Goal: Task Accomplishment & Management: Manage account settings

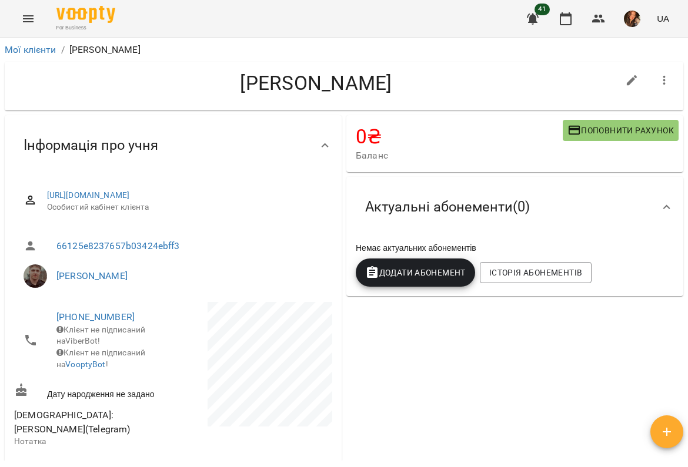
click at [30, 19] on icon "Menu" at bounding box center [28, 19] width 14 height 14
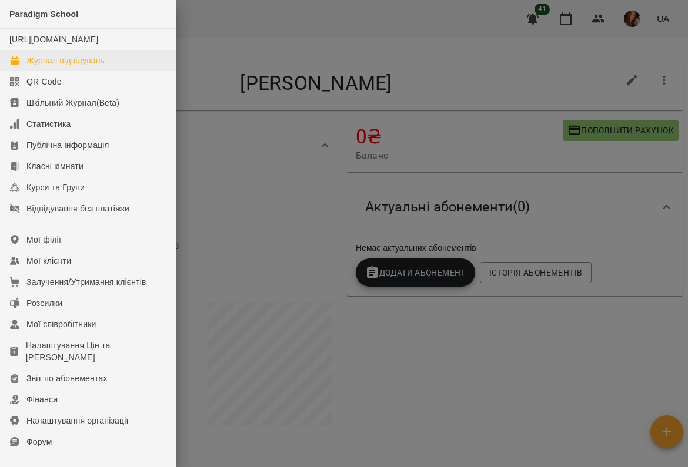
click at [32, 66] on div "Журнал відвідувань" at bounding box center [65, 61] width 78 height 12
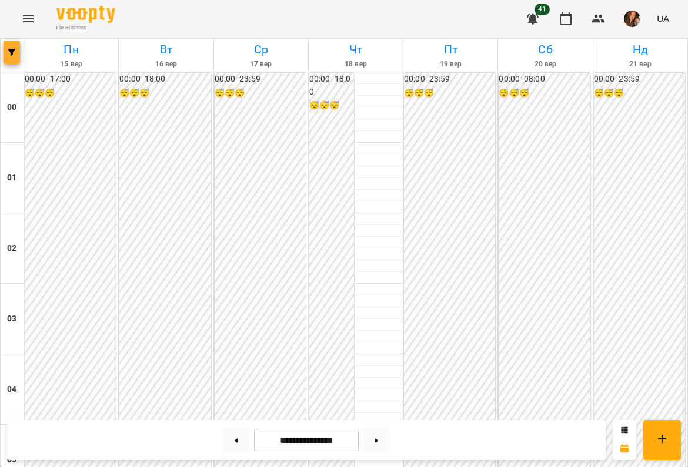
click at [12, 51] on icon "button" at bounding box center [11, 52] width 7 height 7
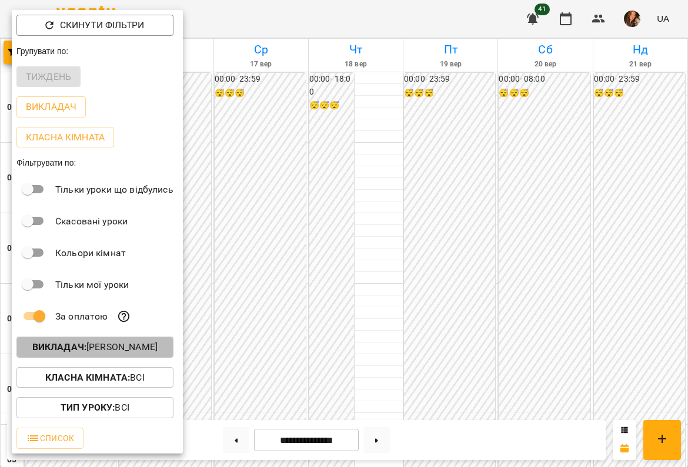
click at [81, 355] on p "Викладач : [PERSON_NAME]" at bounding box center [94, 347] width 125 height 14
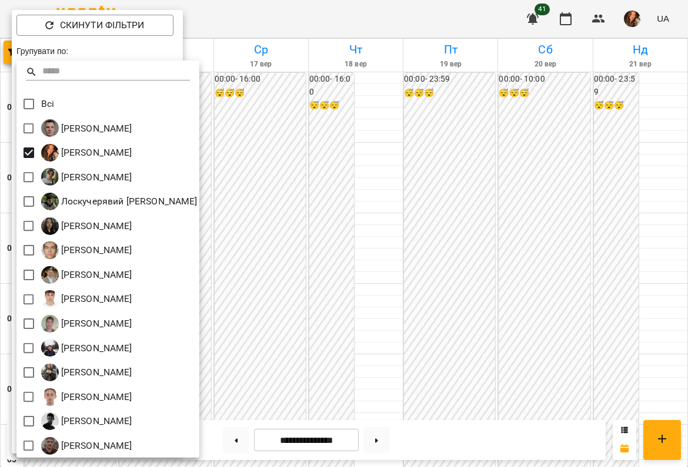
click at [369, 277] on div at bounding box center [344, 233] width 688 height 467
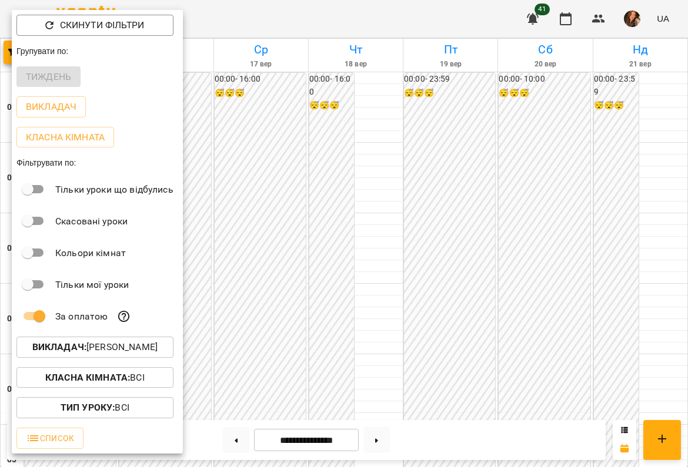
click at [369, 277] on div at bounding box center [344, 233] width 688 height 467
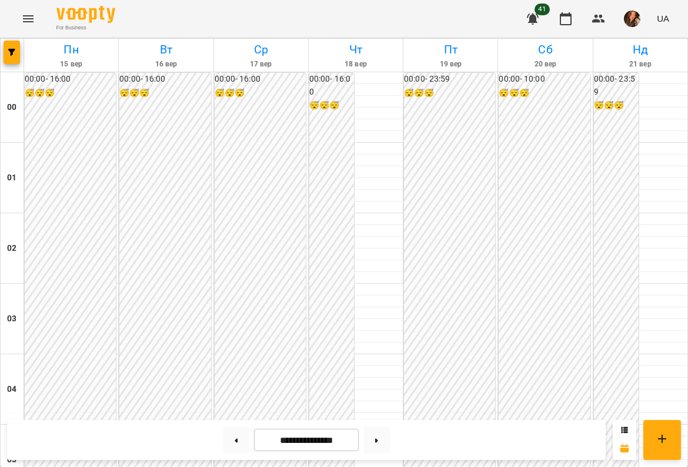
scroll to position [1078, 0]
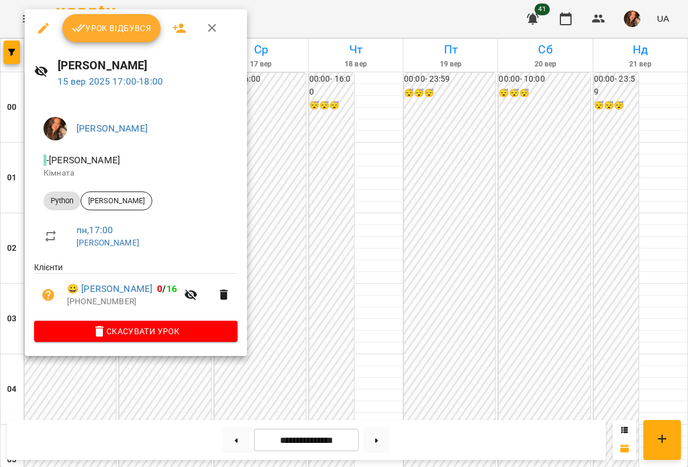
click at [130, 32] on span "Урок відбувся" at bounding box center [112, 28] width 80 height 14
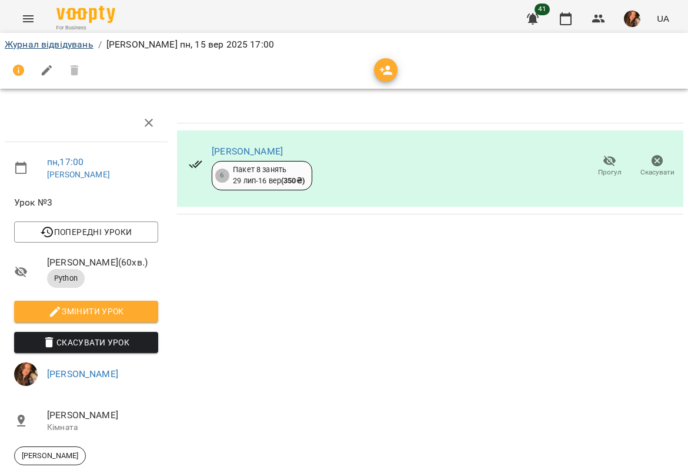
click at [78, 45] on link "Журнал відвідувань" at bounding box center [49, 44] width 89 height 11
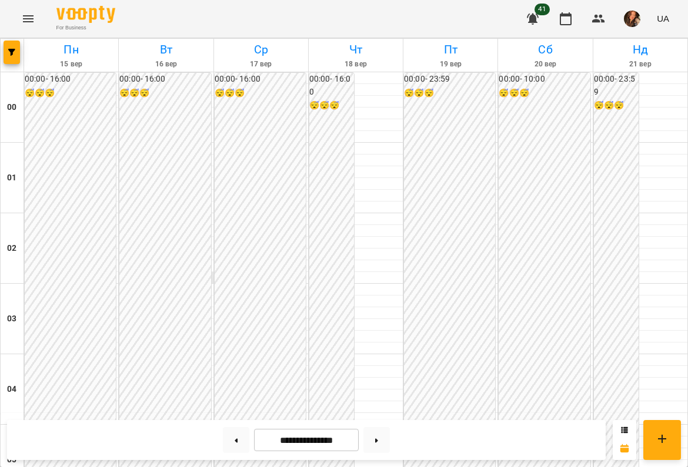
scroll to position [1196, 0]
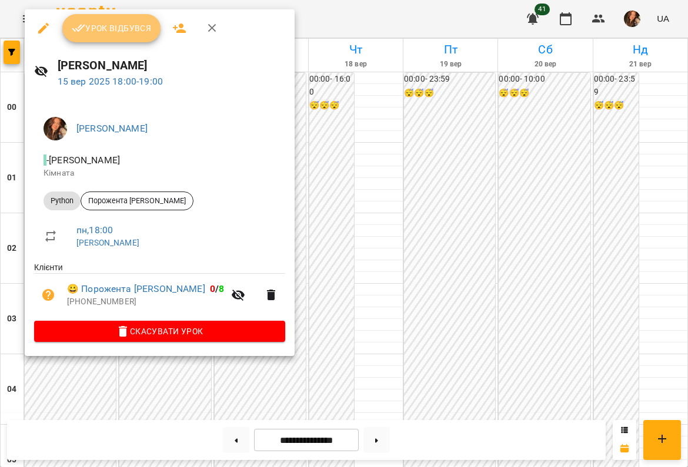
click at [122, 23] on span "Урок відбувся" at bounding box center [112, 28] width 80 height 14
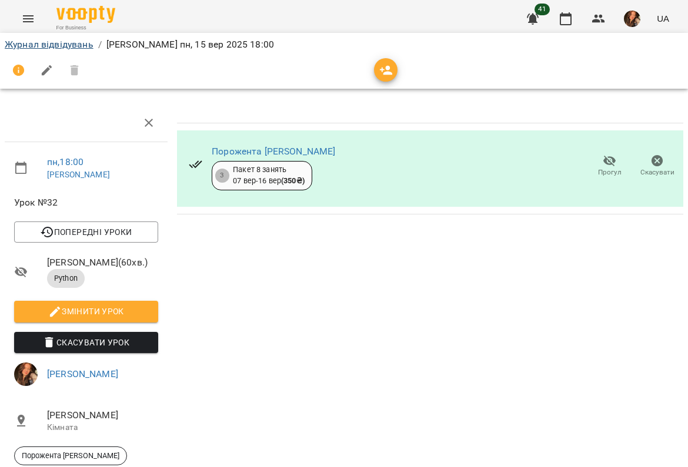
click at [72, 43] on link "Журнал відвідувань" at bounding box center [49, 44] width 89 height 11
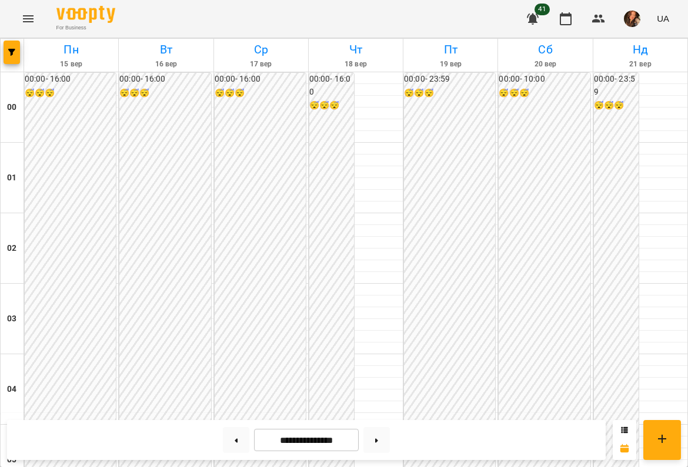
scroll to position [1088, 0]
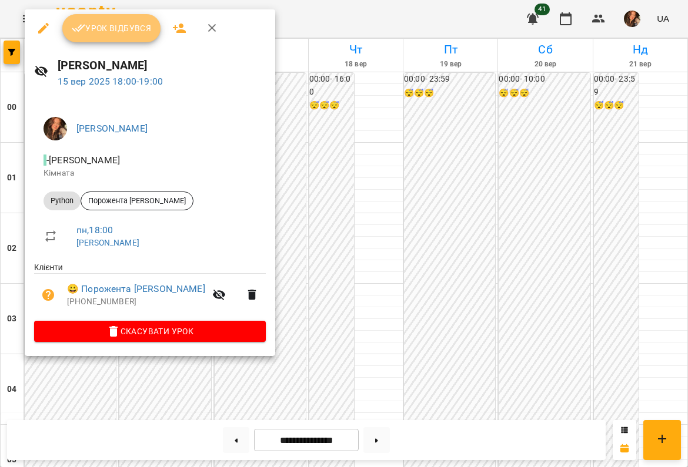
click at [121, 25] on span "Урок відбувся" at bounding box center [112, 28] width 80 height 14
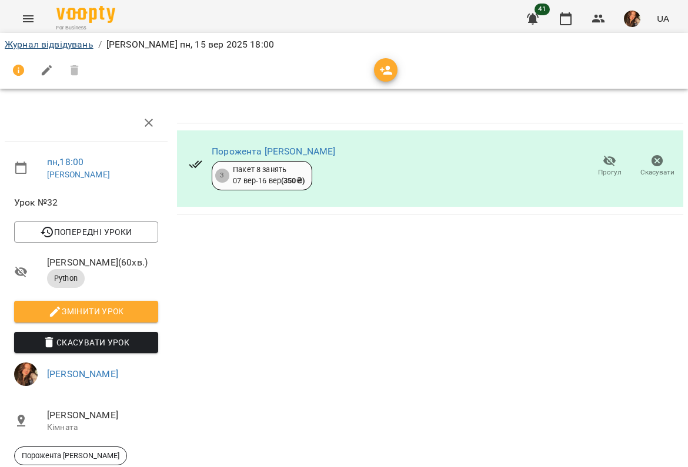
click at [83, 48] on link "Журнал відвідувань" at bounding box center [49, 44] width 89 height 11
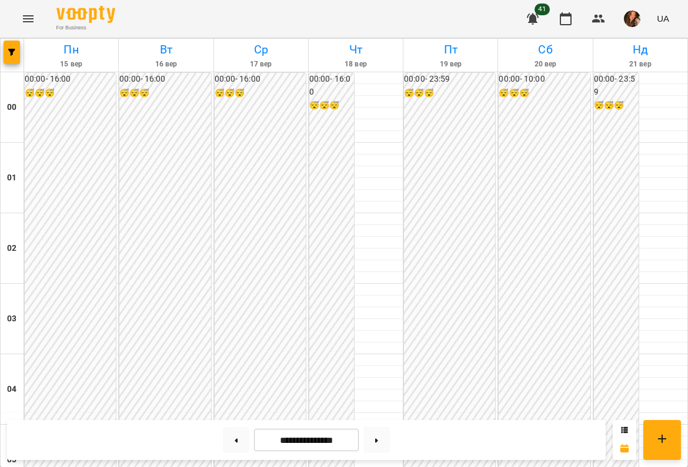
scroll to position [1095, 0]
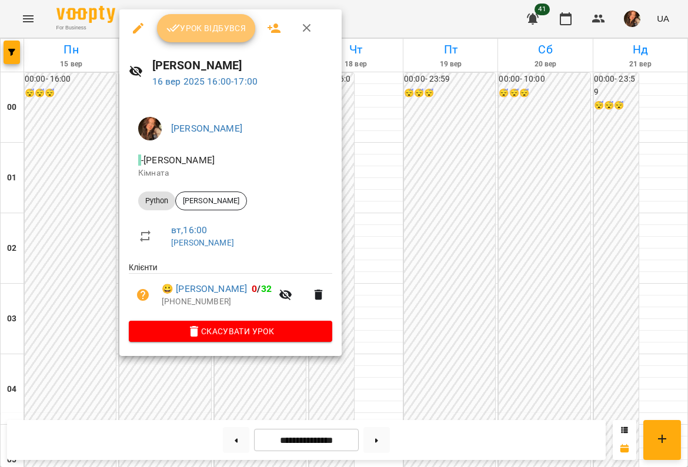
click at [235, 32] on span "Урок відбувся" at bounding box center [206, 28] width 80 height 14
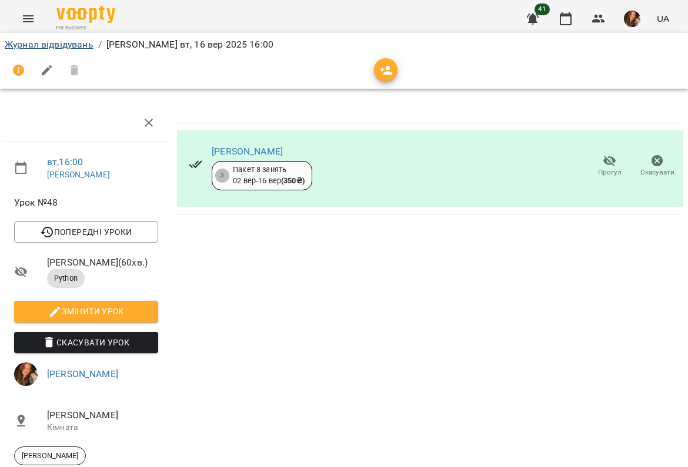
click at [85, 44] on link "Журнал відвідувань" at bounding box center [49, 44] width 89 height 11
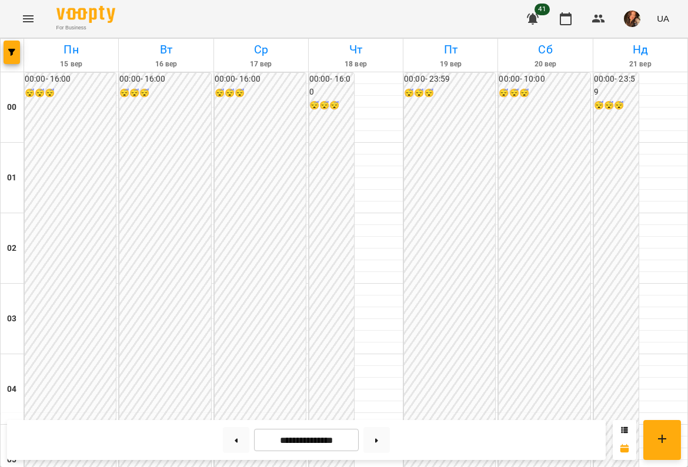
scroll to position [1118, 0]
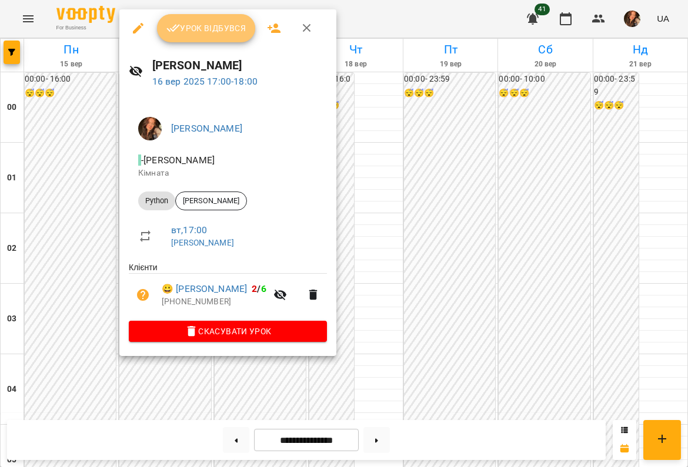
click at [219, 34] on span "Урок відбувся" at bounding box center [206, 28] width 80 height 14
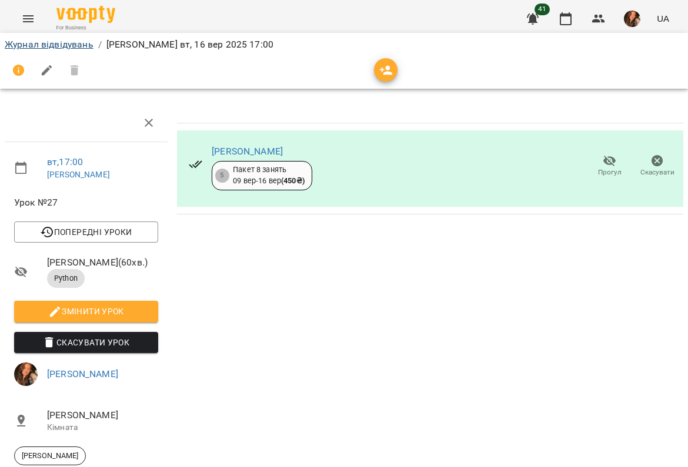
click at [70, 46] on link "Журнал відвідувань" at bounding box center [49, 44] width 89 height 11
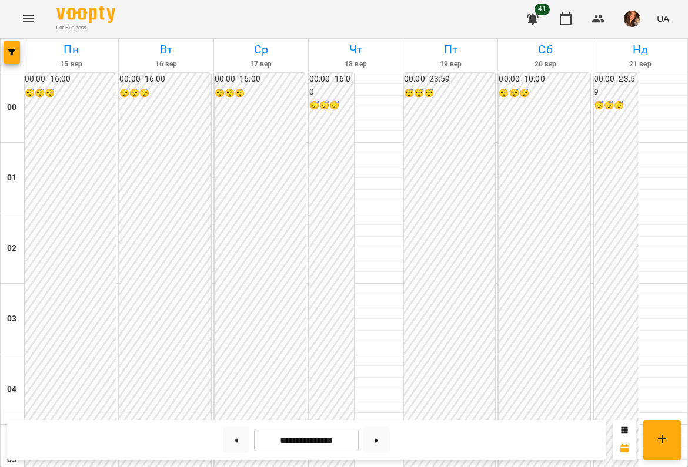
scroll to position [1147, 0]
